Goal: Navigation & Orientation: Find specific page/section

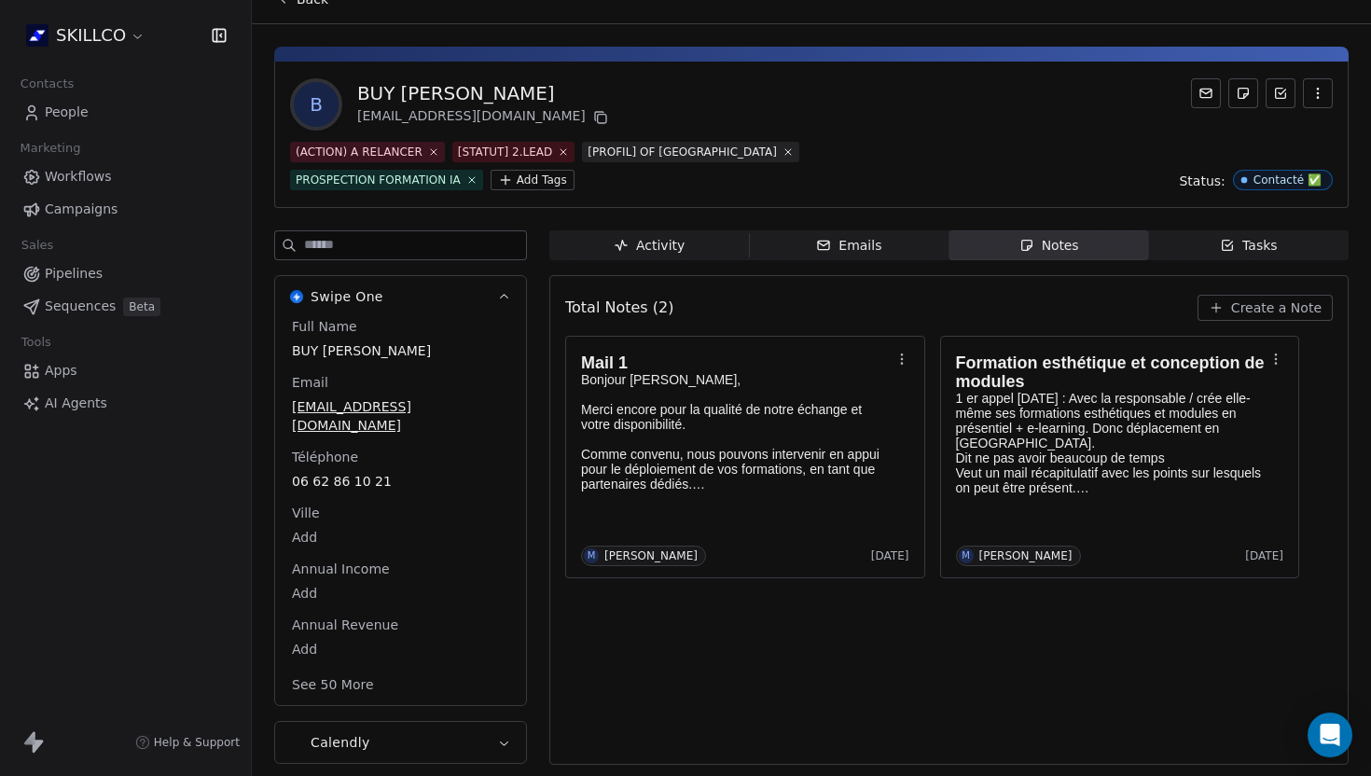
scroll to position [25, 0]
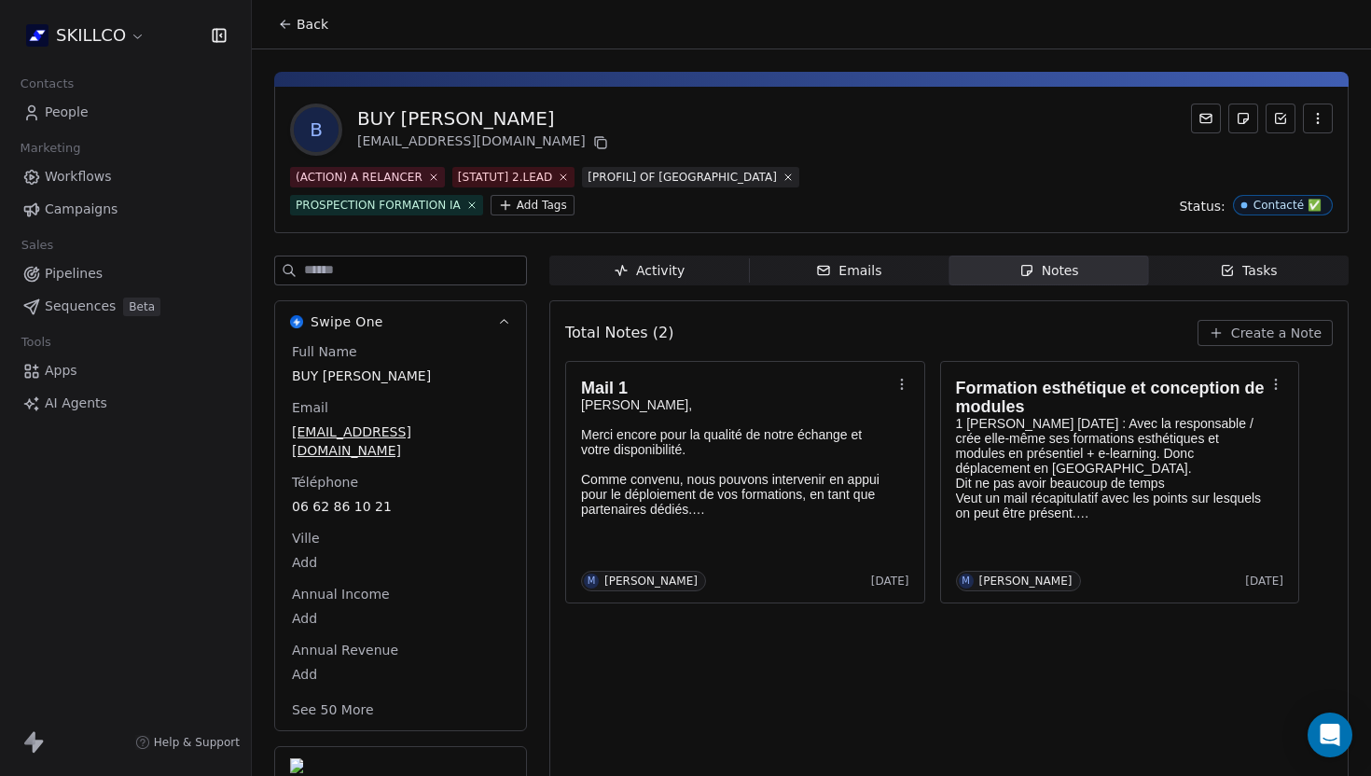
click at [325, 21] on span "Back" at bounding box center [313, 24] width 32 height 19
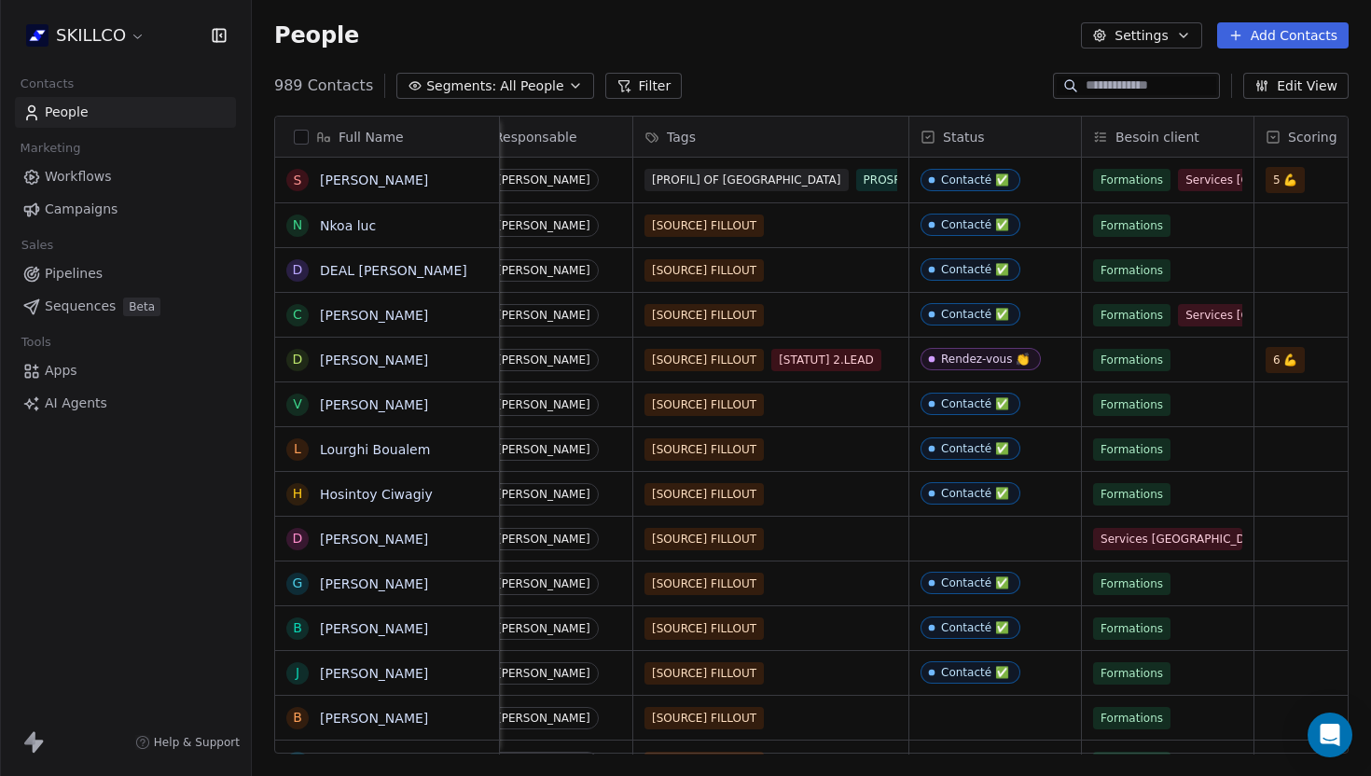
scroll to position [0, 846]
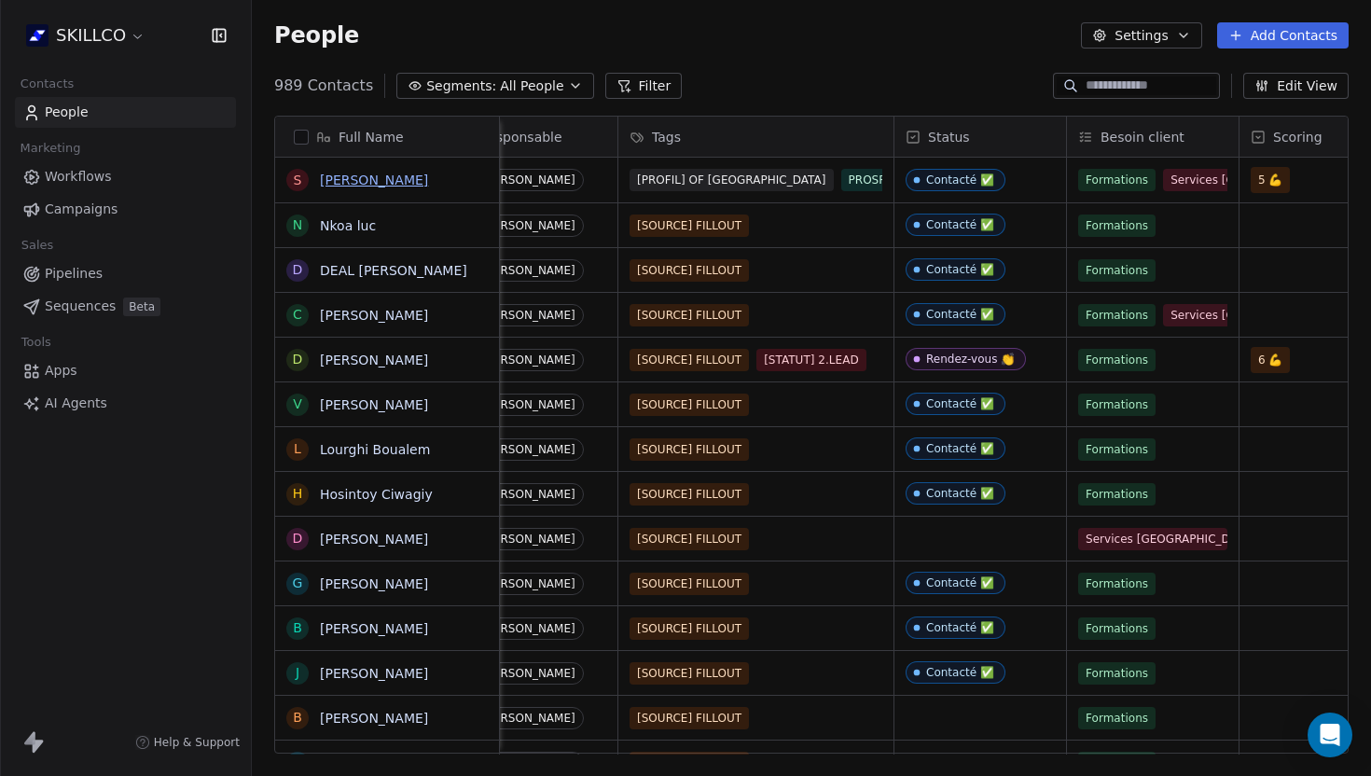
click at [383, 178] on link "Sébastien Vacquié" at bounding box center [374, 180] width 108 height 15
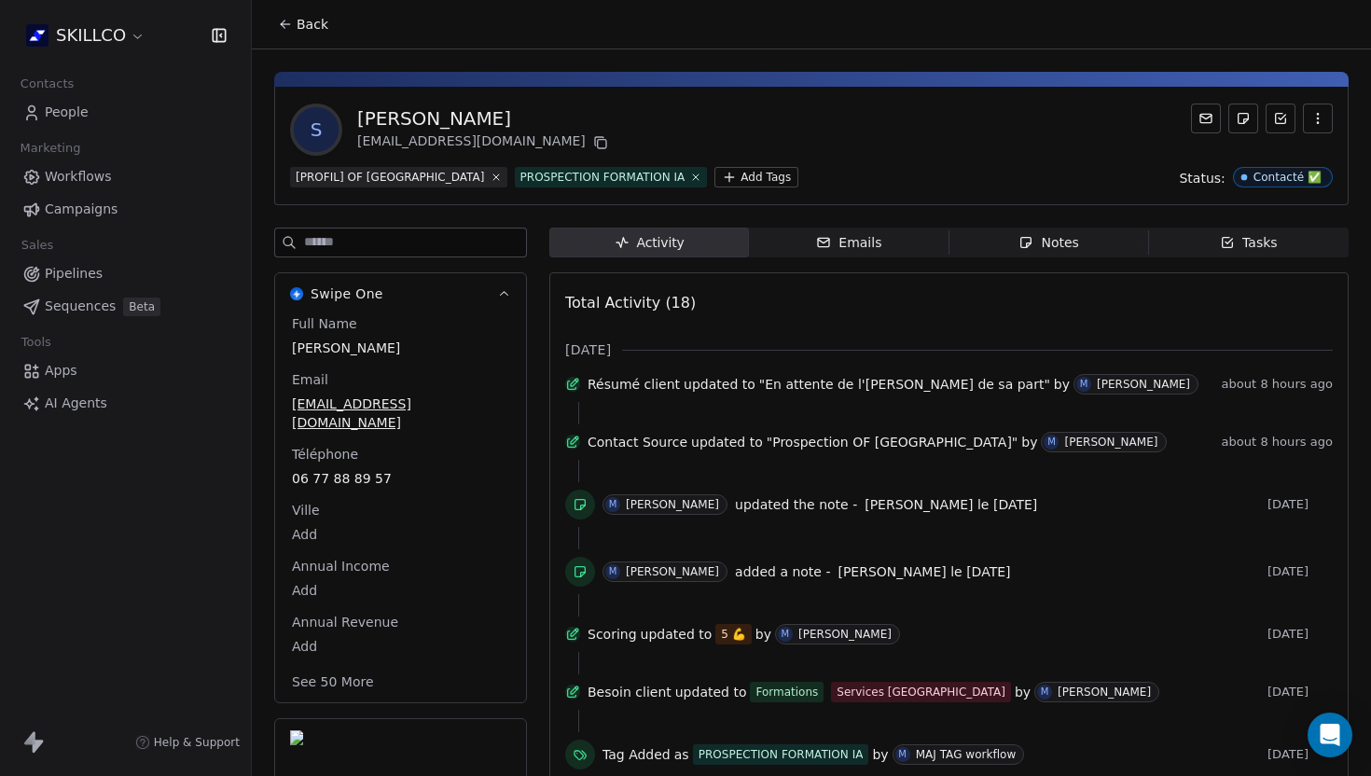
click at [321, 29] on span "Back" at bounding box center [313, 24] width 32 height 19
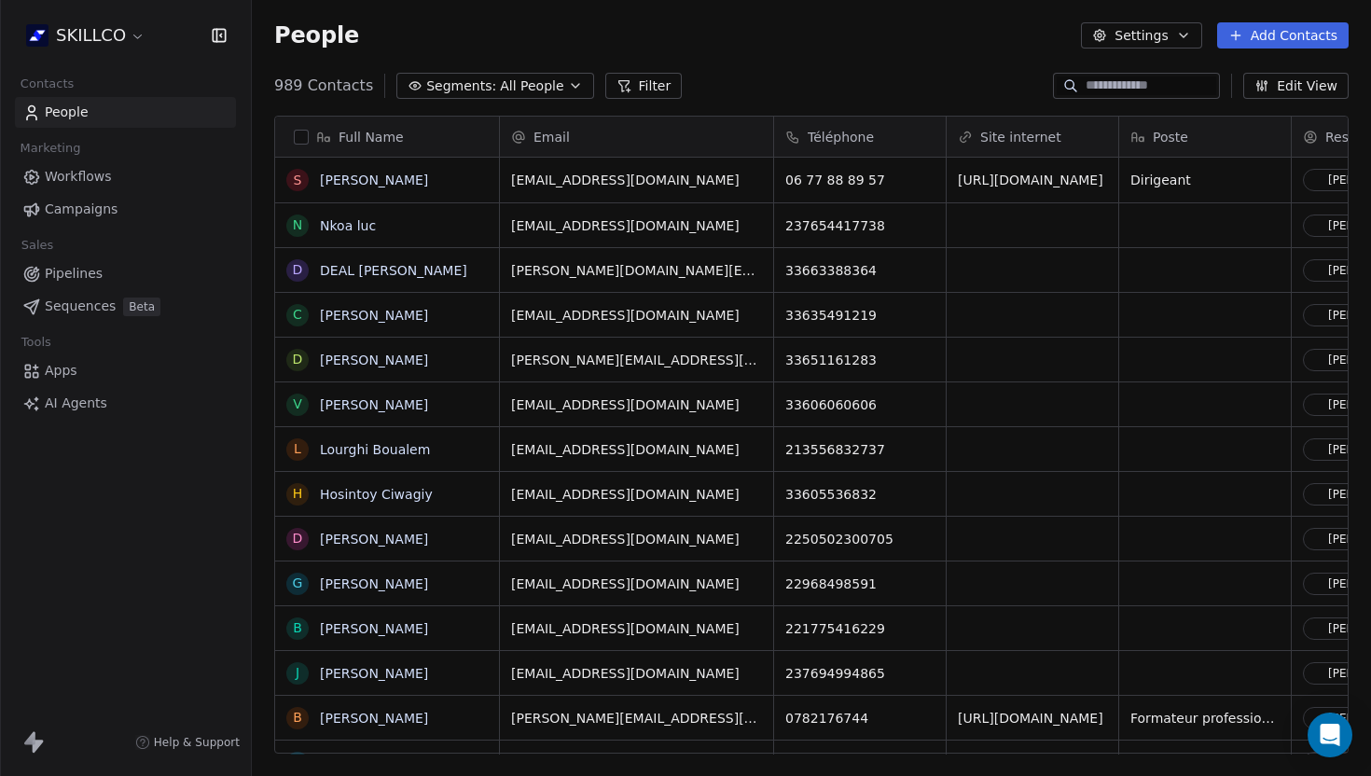
scroll to position [683, 1119]
